Goal: Find specific page/section: Find specific page/section

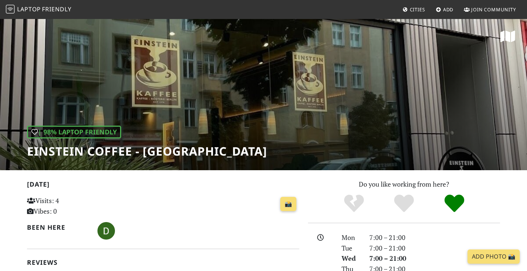
click at [27, 9] on font "Laptop" at bounding box center [29, 9] width 24 height 8
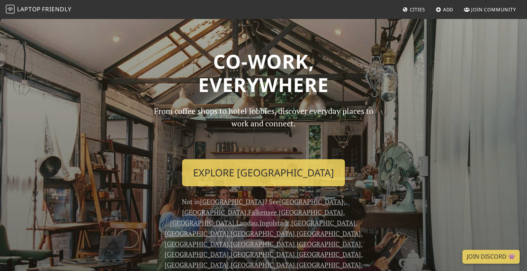
click at [279, 201] on link "[GEOGRAPHIC_DATA]" at bounding box center [311, 201] width 64 height 9
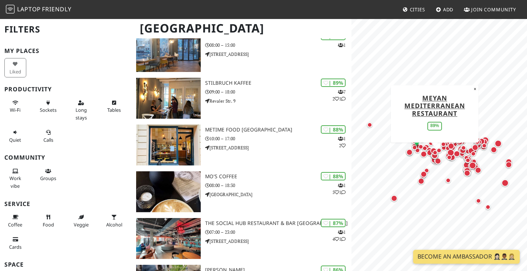
scroll to position [313, 0]
